Goal: Task Accomplishment & Management: Use online tool/utility

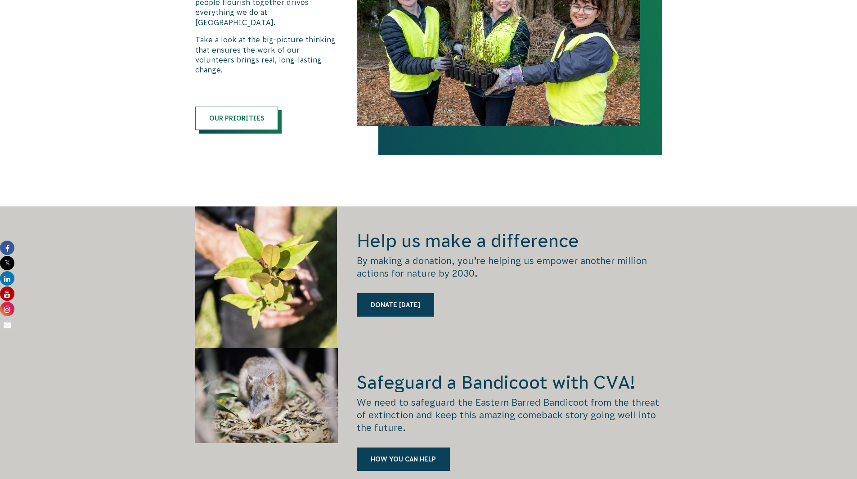
scroll to position [1395, 0]
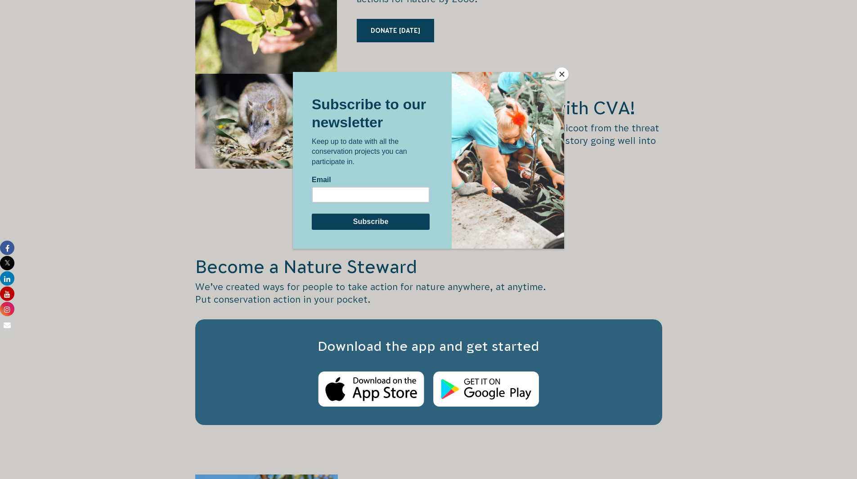
click at [564, 70] on button "Close" at bounding box center [561, 73] width 13 height 13
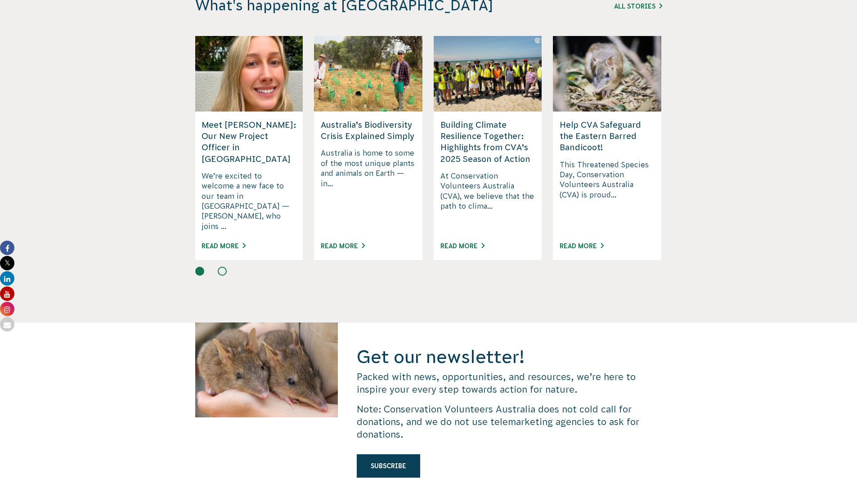
scroll to position [2885, 0]
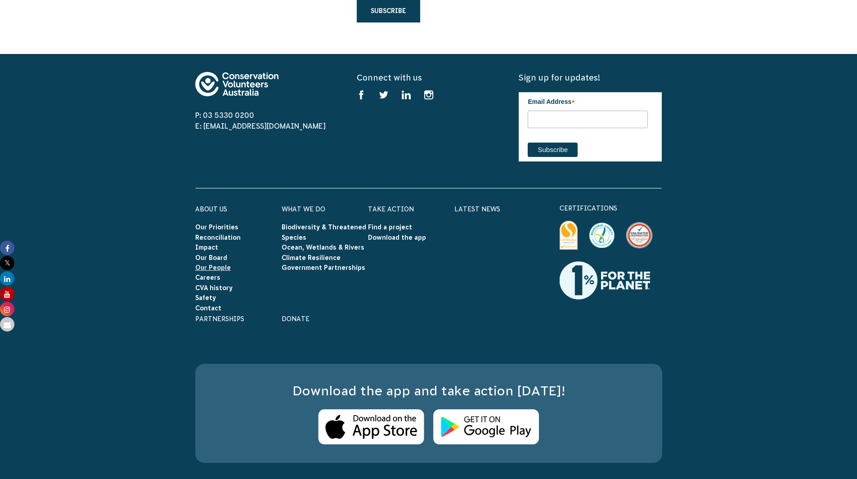
click at [217, 264] on link "Our People" at bounding box center [213, 267] width 36 height 7
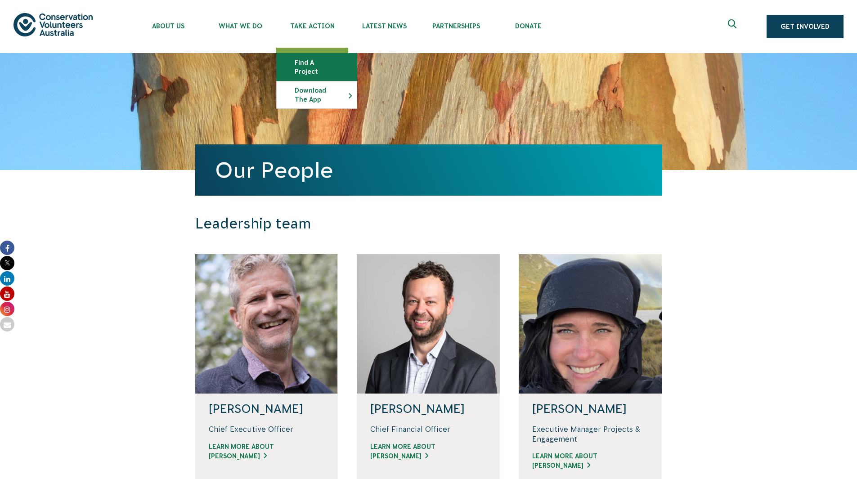
click at [350, 58] on link "Find a project" at bounding box center [317, 67] width 80 height 27
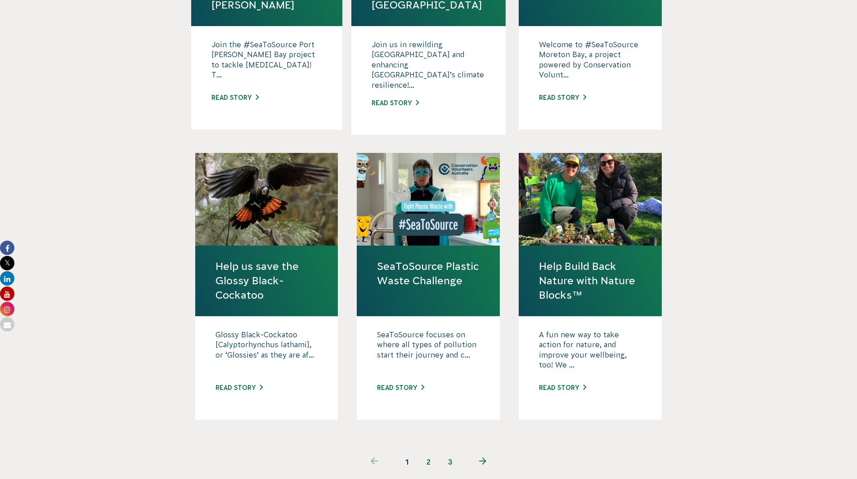
scroll to position [720, 0]
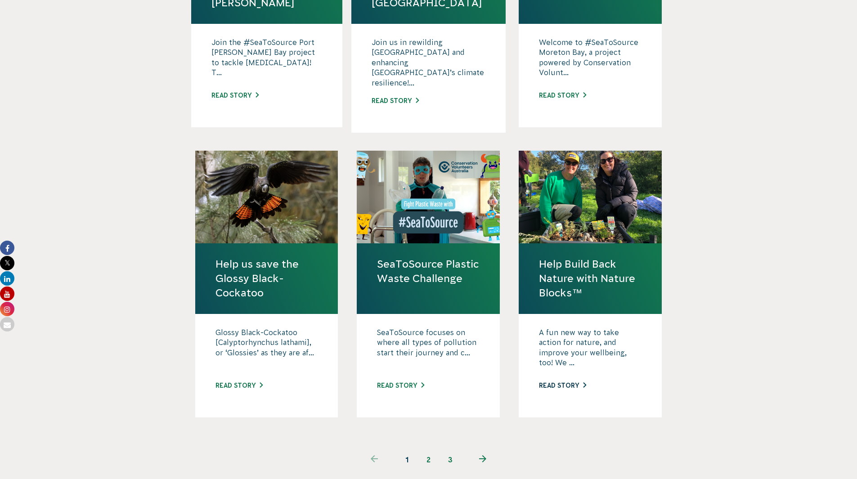
click at [562, 382] on link "Read story" at bounding box center [562, 385] width 47 height 7
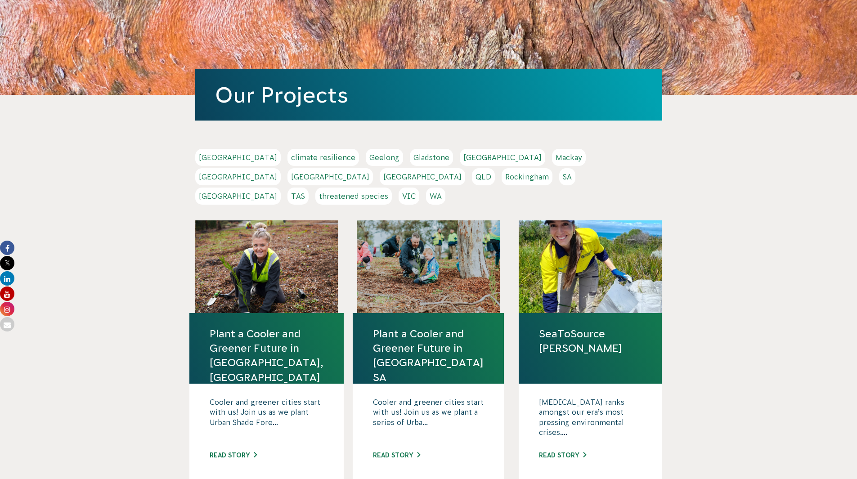
scroll to position [90, 0]
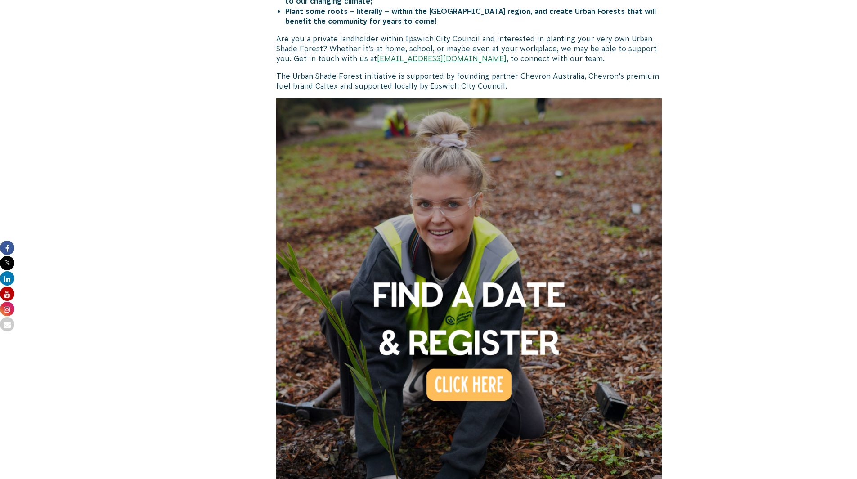
scroll to position [585, 0]
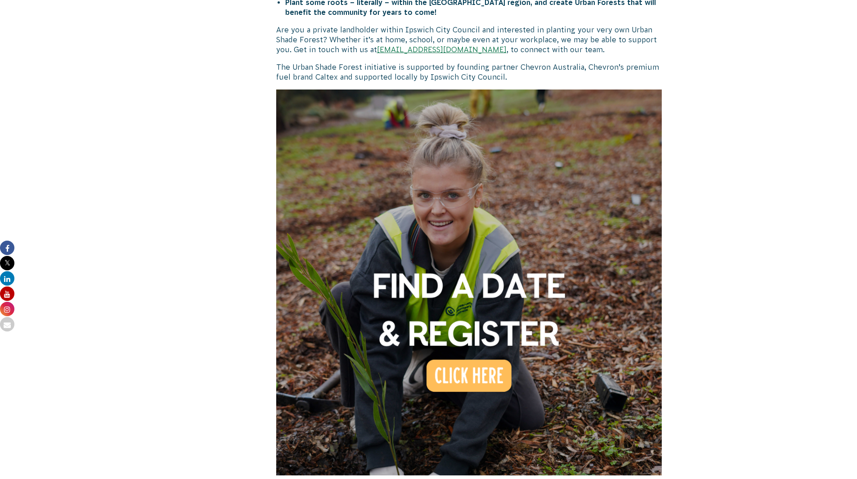
click at [469, 362] on img at bounding box center [469, 283] width 386 height 386
